Goal: Task Accomplishment & Management: Manage account settings

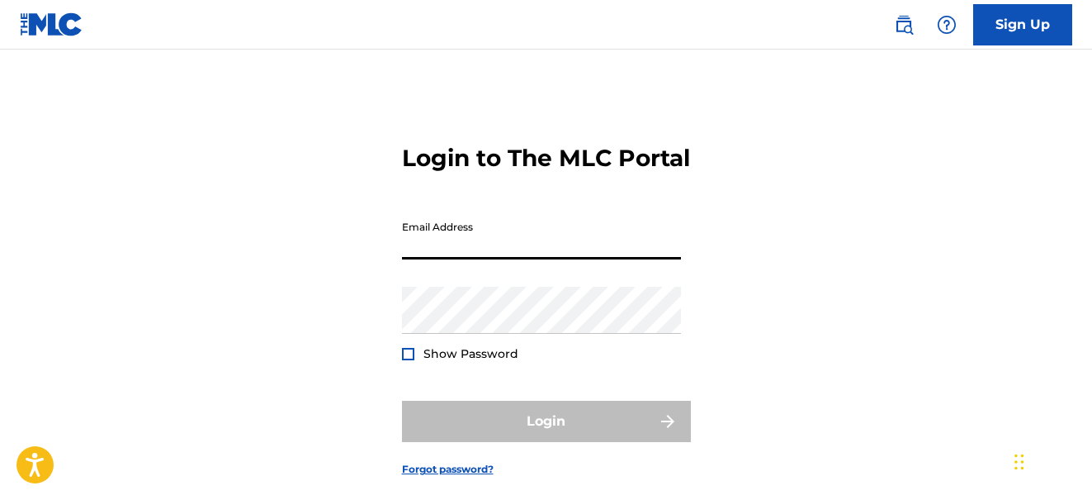
click at [625, 250] on input "Email Address" at bounding box center [541, 235] width 279 height 47
type input "[EMAIL_ADDRESS][DOMAIN_NAME]"
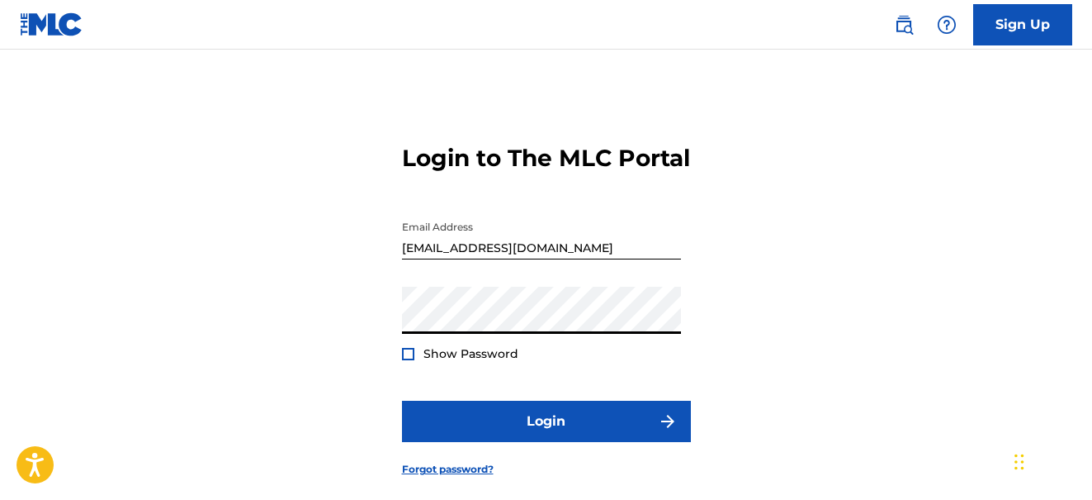
click at [410, 360] on div at bounding box center [408, 354] width 12 height 12
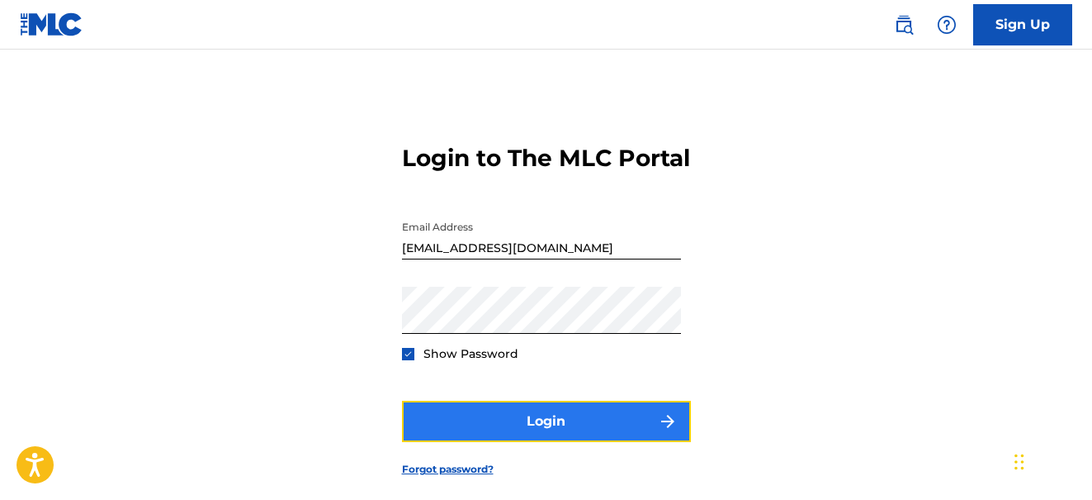
click at [458, 440] on button "Login" at bounding box center [546, 420] width 289 height 41
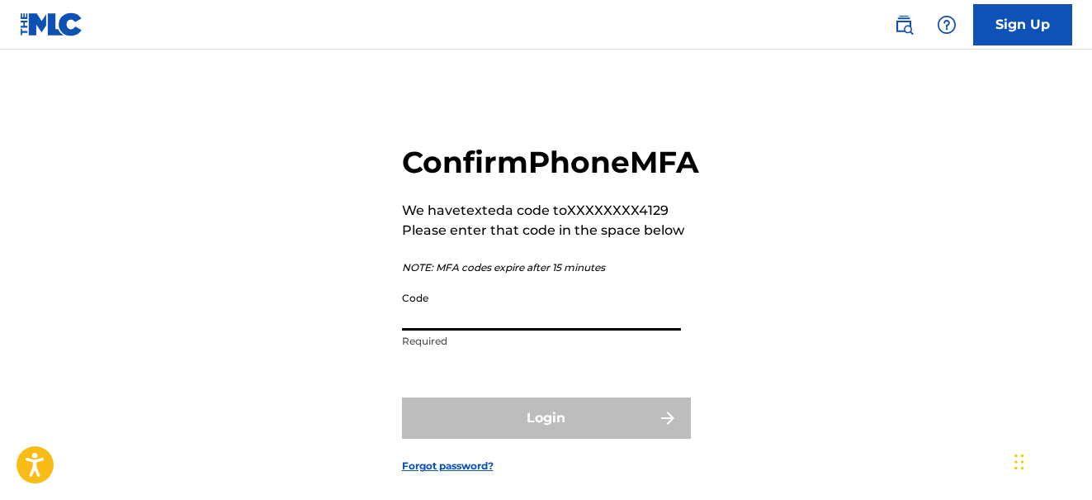
click at [444, 330] on input "Code" at bounding box center [541, 306] width 279 height 47
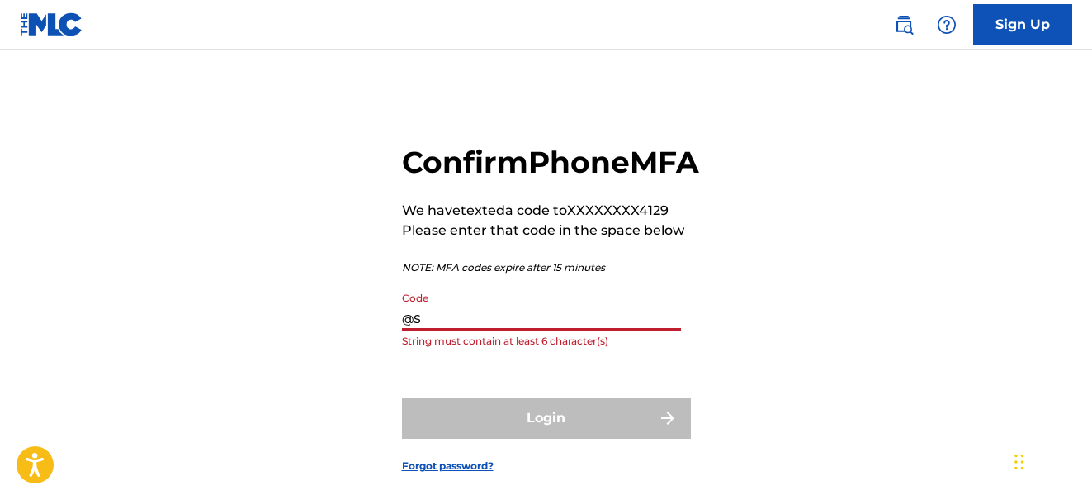
type input "@"
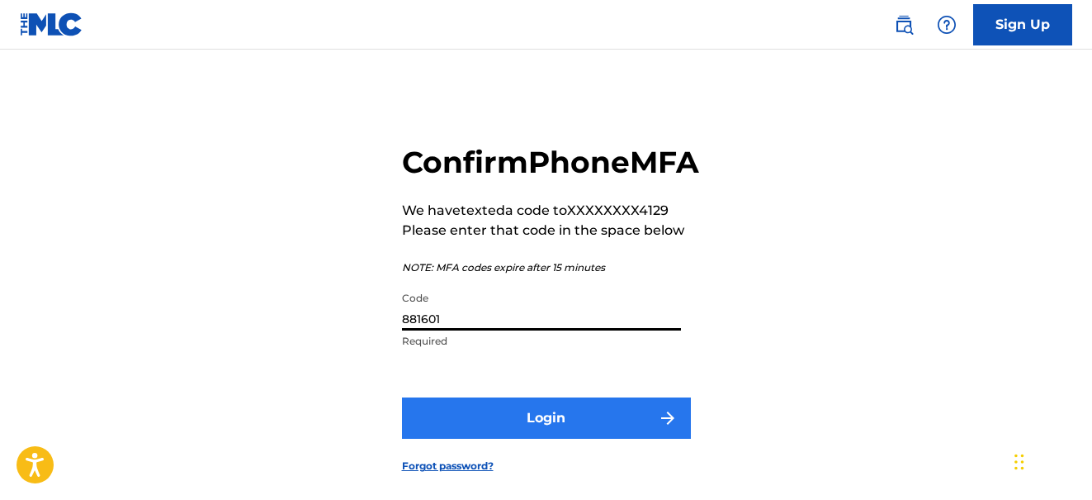
type input "881601"
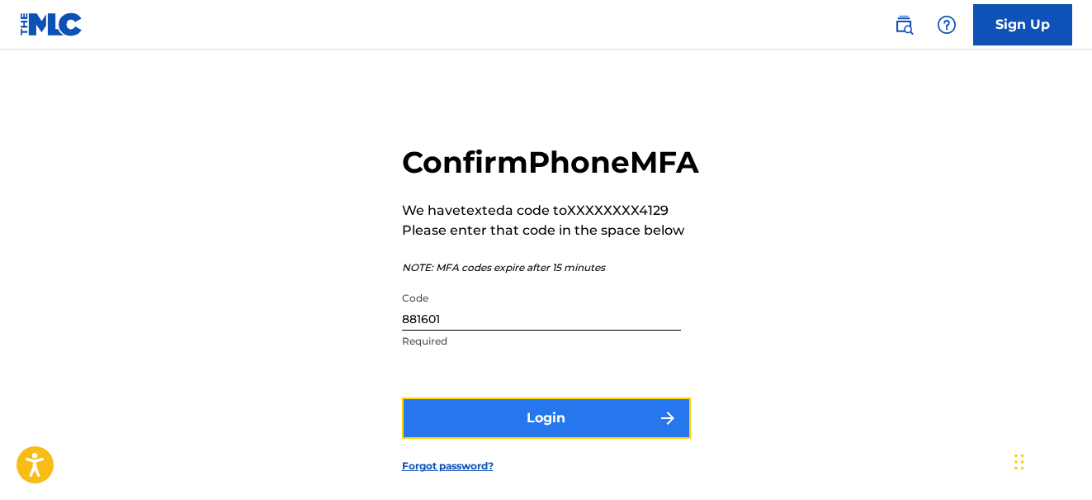
click at [462, 438] on button "Login" at bounding box center [546, 417] width 289 height 41
